Goal: Information Seeking & Learning: Learn about a topic

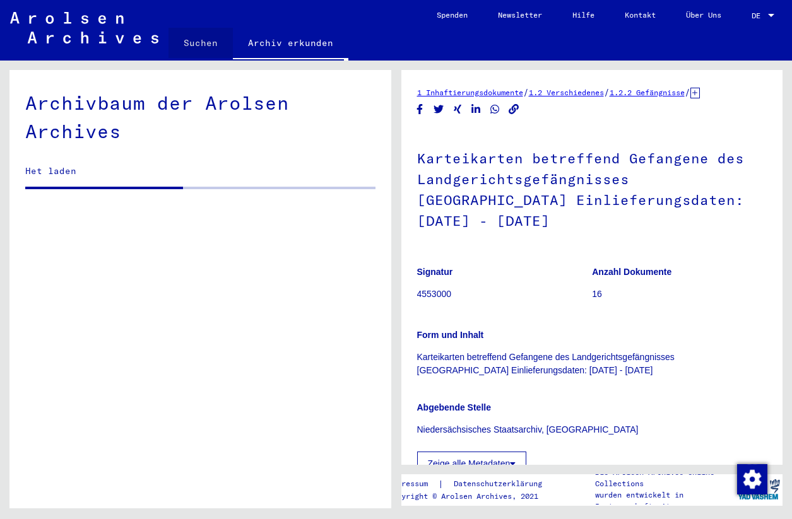
click at [210, 44] on link "Suchen" at bounding box center [201, 43] width 64 height 30
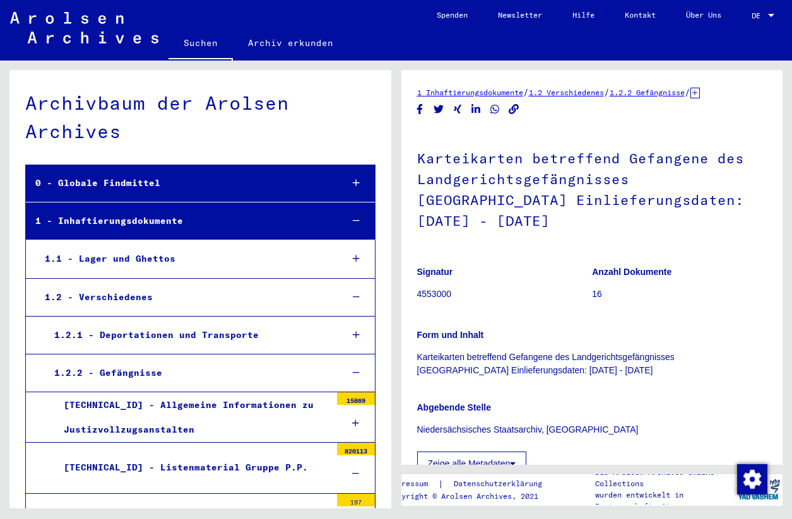
scroll to position [2900, 0]
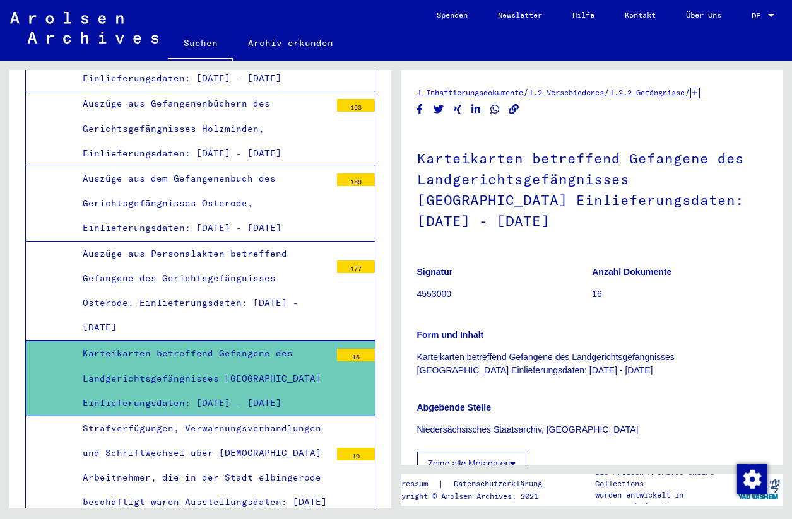
click at [210, 44] on link "Suchen" at bounding box center [201, 44] width 64 height 33
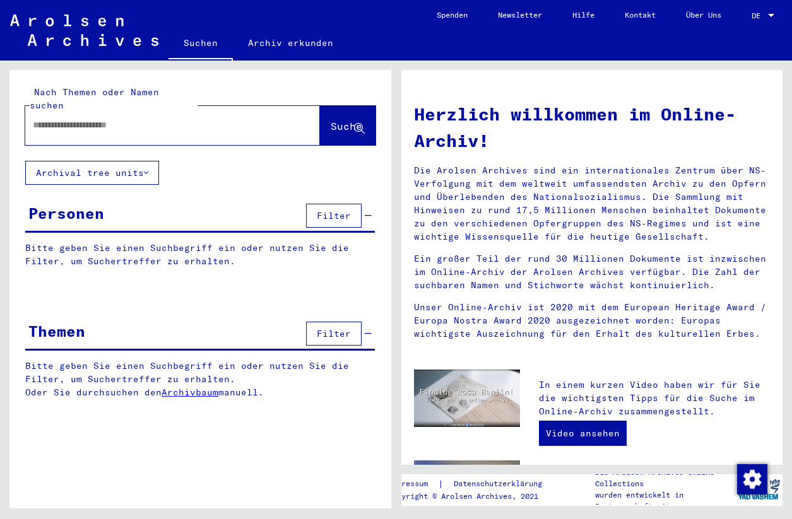
click at [174, 121] on div at bounding box center [153, 125] width 257 height 28
click at [185, 119] on input "text" at bounding box center [157, 125] width 249 height 13
type input "**********"
drag, startPoint x: 185, startPoint y: 115, endPoint x: 333, endPoint y: 117, distance: 147.7
click at [333, 120] on span "Suche" at bounding box center [347, 126] width 32 height 13
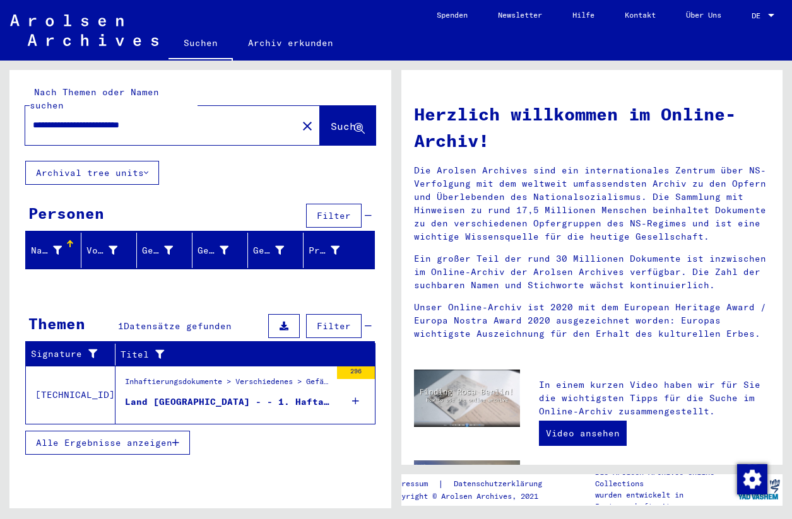
click at [61, 384] on td "[TECHNICAL_ID]" at bounding box center [71, 395] width 90 height 58
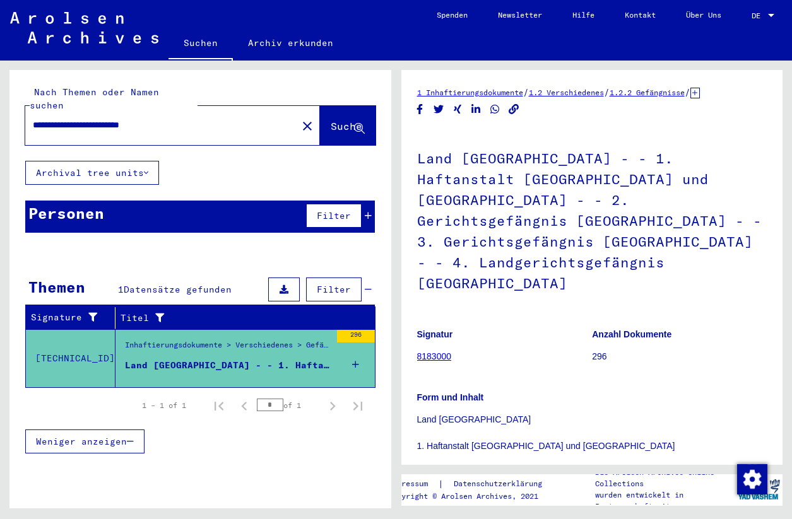
click at [443, 352] on link "8183000" at bounding box center [434, 357] width 35 height 10
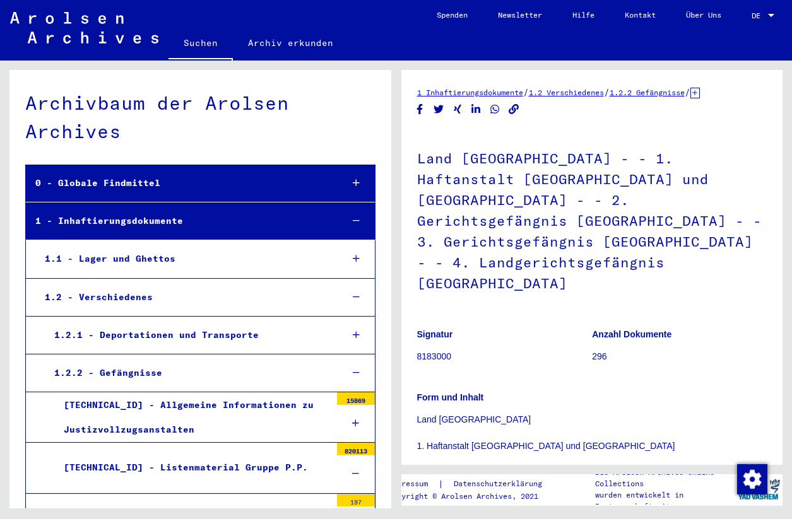
scroll to position [3450, 0]
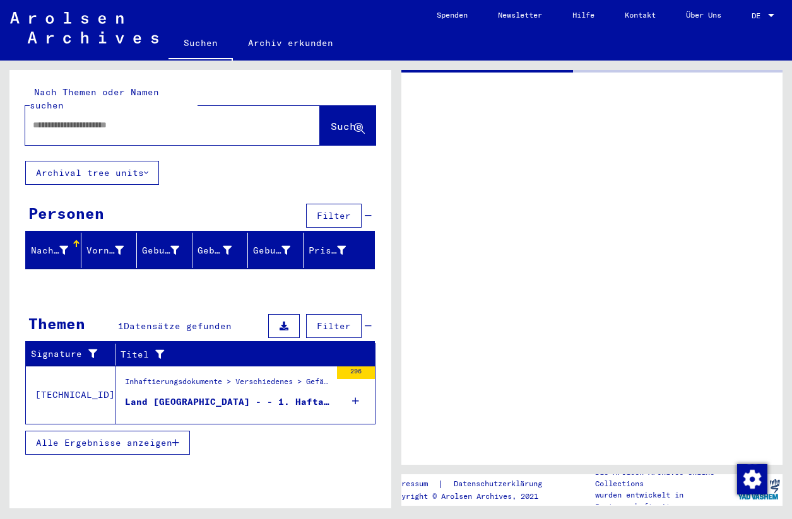
type input "****"
